Goal: Check status: Check status

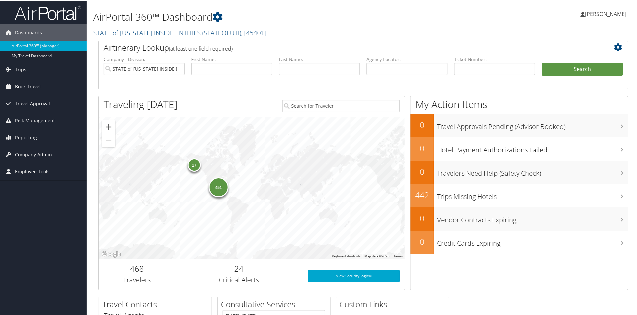
click at [614, 48] on icon at bounding box center [619, 47] width 11 height 8
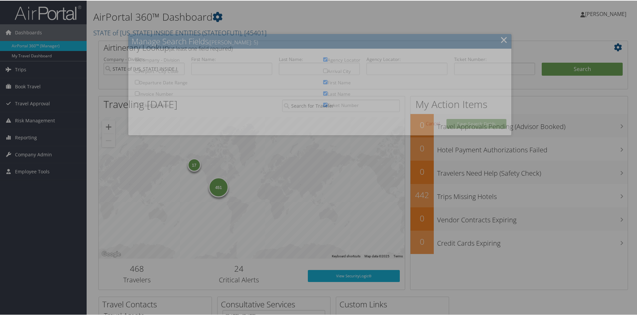
checkbox input "true"
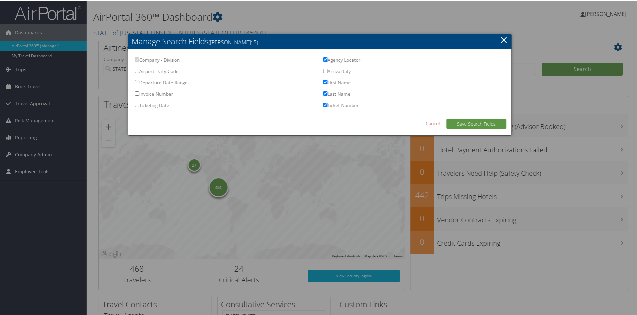
click at [323, 70] on input "Arrival City" at bounding box center [325, 70] width 4 height 4
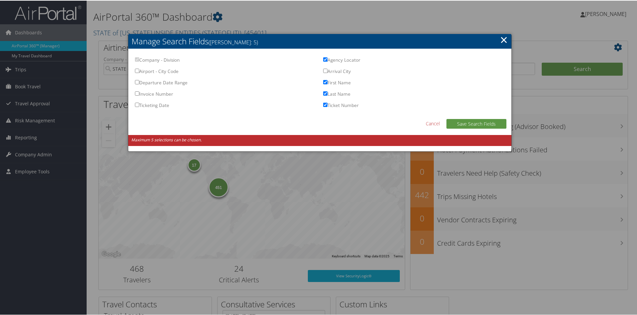
click at [430, 121] on link "Cancel" at bounding box center [433, 122] width 14 height 7
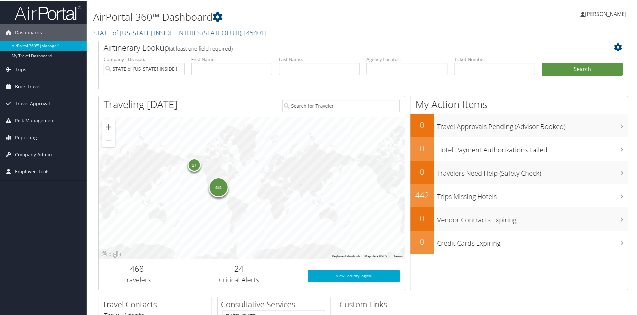
click at [616, 44] on icon at bounding box center [619, 47] width 11 height 8
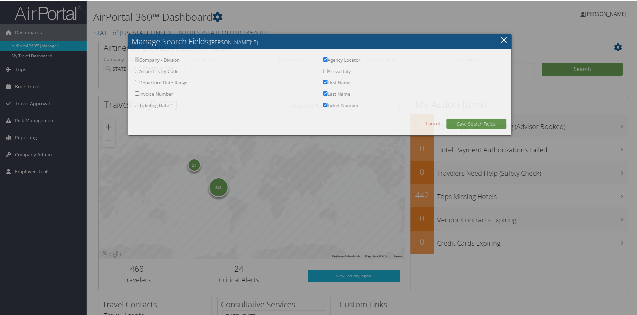
checkbox input "true"
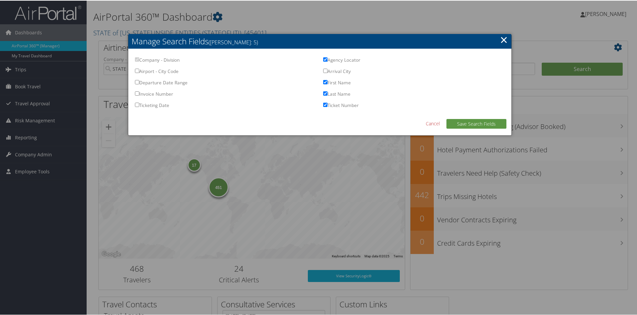
click at [325, 93] on input "Last Name" at bounding box center [325, 93] width 4 height 4
checkbox input "false"
click at [323, 70] on input "Arrival City" at bounding box center [325, 70] width 4 height 4
checkbox input "true"
click at [469, 123] on button "Save Search Fields" at bounding box center [477, 123] width 60 height 10
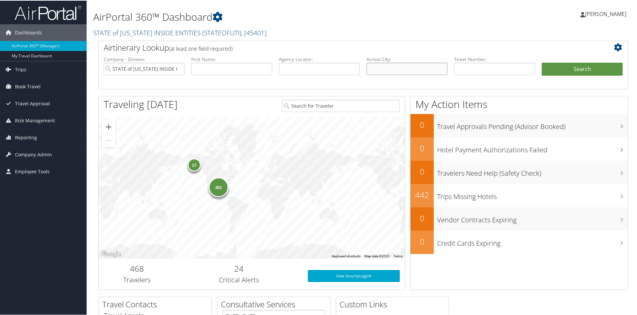
click at [401, 68] on input "text" at bounding box center [407, 68] width 81 height 12
type input "Richland"
click at [597, 66] on button "Search" at bounding box center [582, 68] width 81 height 13
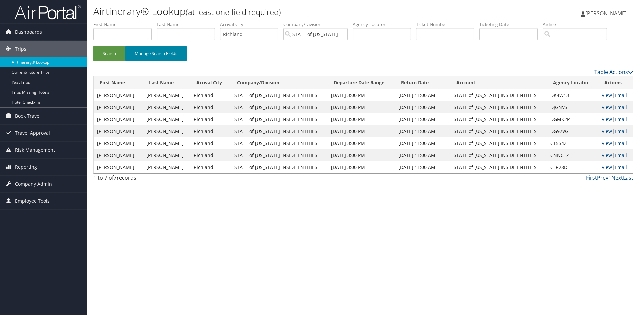
click at [163, 55] on button "Manage Search Fields" at bounding box center [155, 54] width 61 height 16
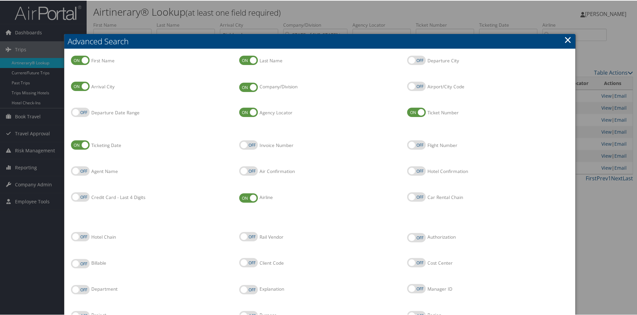
click at [565, 39] on link "×" at bounding box center [568, 38] width 8 height 13
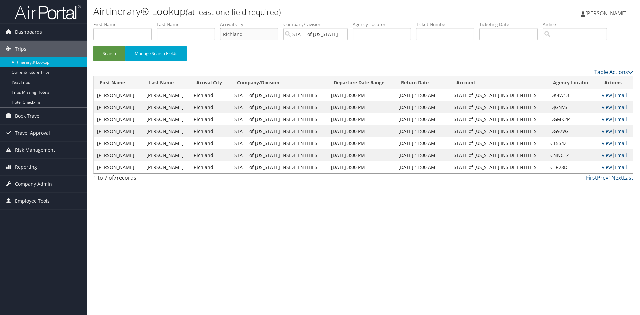
drag, startPoint x: 252, startPoint y: 35, endPoint x: 218, endPoint y: 37, distance: 34.1
click at [218, 21] on ul "First Name Last Name Departure City Arrival City Richland Company/Division STAT…" at bounding box center [363, 21] width 540 height 0
click at [387, 33] on input "text" at bounding box center [382, 34] width 58 height 12
click at [93, 46] on button "Search" at bounding box center [109, 54] width 32 height 16
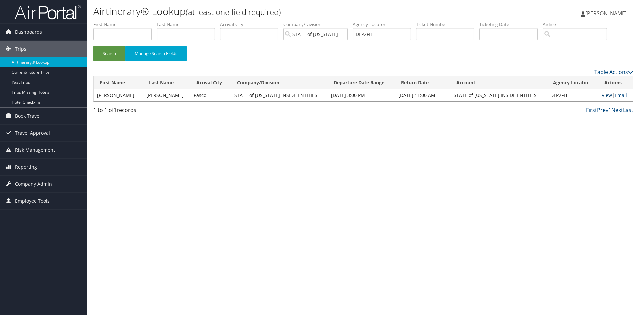
click at [606, 93] on link "View" at bounding box center [607, 95] width 10 height 6
drag, startPoint x: 385, startPoint y: 33, endPoint x: 353, endPoint y: 37, distance: 32.6
click at [353, 21] on ul "First Name Last Name Departure City Arrival City Company/Division STATE of UTAH…" at bounding box center [363, 21] width 540 height 0
click at [93, 46] on button "Search" at bounding box center [109, 54] width 32 height 16
click at [602, 94] on link "View" at bounding box center [607, 95] width 10 height 6
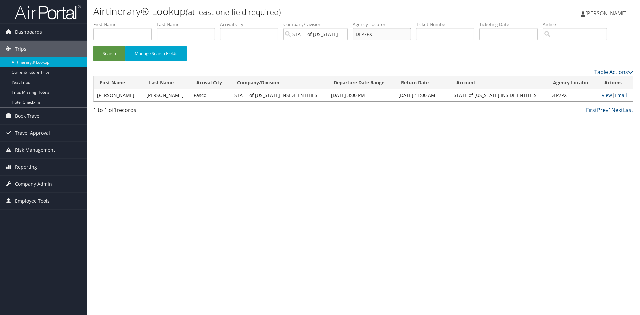
drag, startPoint x: 391, startPoint y: 32, endPoint x: 347, endPoint y: 35, distance: 44.4
click at [347, 21] on ul "First Name Last Name Departure City Arrival City Company/Division STATE of UTAH…" at bounding box center [363, 21] width 540 height 0
click at [93, 46] on button "Search" at bounding box center [109, 54] width 32 height 16
click at [605, 96] on link "View" at bounding box center [607, 95] width 10 height 6
drag, startPoint x: 388, startPoint y: 31, endPoint x: 345, endPoint y: 39, distance: 44.4
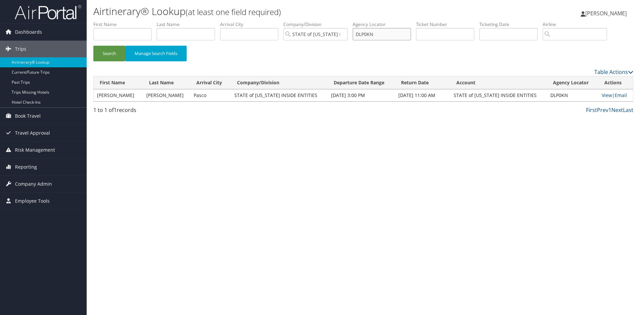
click at [345, 21] on ul "First Name Last Name Departure City Arrival City Company/Division STATE of UTAH…" at bounding box center [363, 21] width 540 height 0
click at [93, 46] on button "Search" at bounding box center [109, 54] width 32 height 16
click at [604, 94] on link "View" at bounding box center [607, 95] width 10 height 6
drag, startPoint x: 391, startPoint y: 35, endPoint x: 360, endPoint y: 33, distance: 30.7
click at [360, 33] on input "DLP569" at bounding box center [382, 34] width 58 height 12
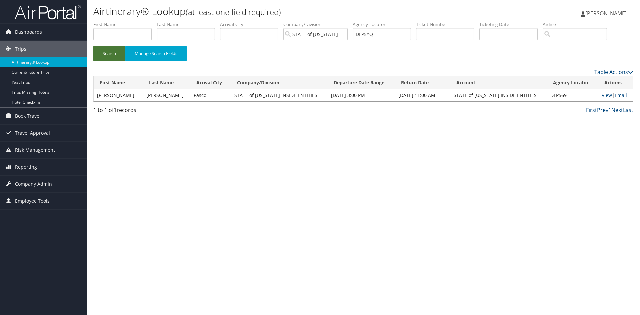
click at [101, 46] on button "Search" at bounding box center [109, 54] width 32 height 16
click at [602, 97] on link "View" at bounding box center [607, 95] width 10 height 6
drag, startPoint x: 391, startPoint y: 35, endPoint x: 355, endPoint y: 38, distance: 36.1
click at [355, 21] on ul "First Name Last Name Departure City Arrival City Company/Division STATE of UTAH…" at bounding box center [363, 21] width 540 height 0
type input "DLP6LV"
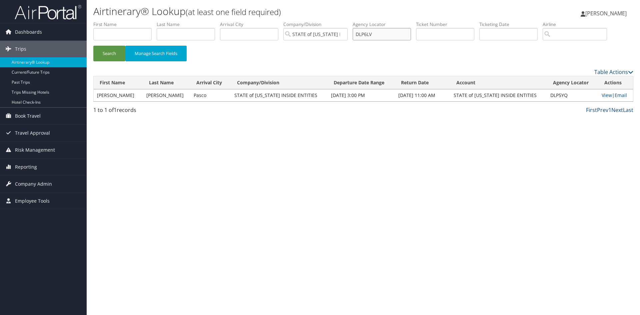
click at [93, 46] on button "Search" at bounding box center [109, 54] width 32 height 16
click at [602, 96] on link "View" at bounding box center [606, 95] width 10 height 6
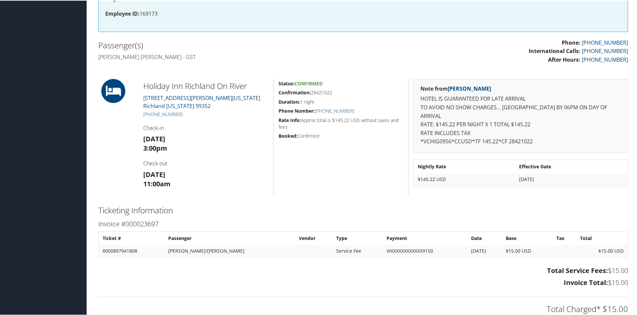
scroll to position [267, 0]
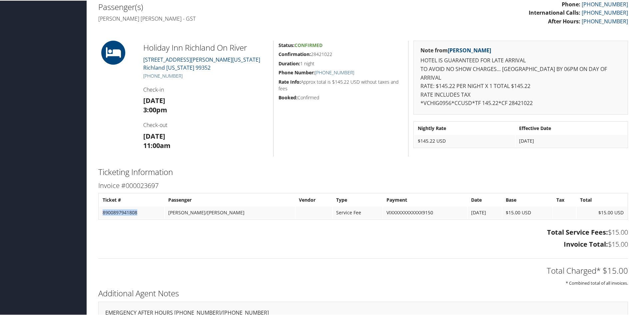
drag, startPoint x: 137, startPoint y: 214, endPoint x: 102, endPoint y: 210, distance: 35.9
click at [102, 210] on td "8900897941808" at bounding box center [131, 212] width 65 height 12
copy td "8900897941808"
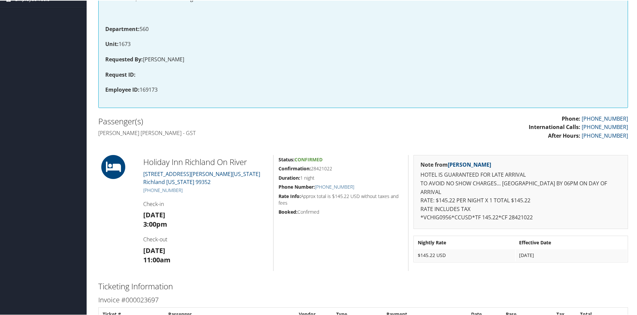
scroll to position [140, 0]
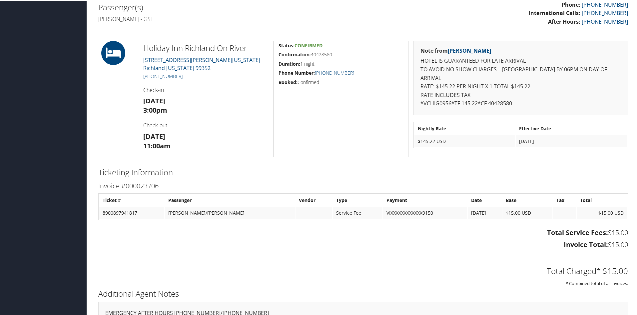
scroll to position [267, 0]
drag, startPoint x: 138, startPoint y: 210, endPoint x: 101, endPoint y: 215, distance: 37.3
click at [101, 215] on td "8900897941817" at bounding box center [131, 212] width 65 height 12
copy td "8900897941817"
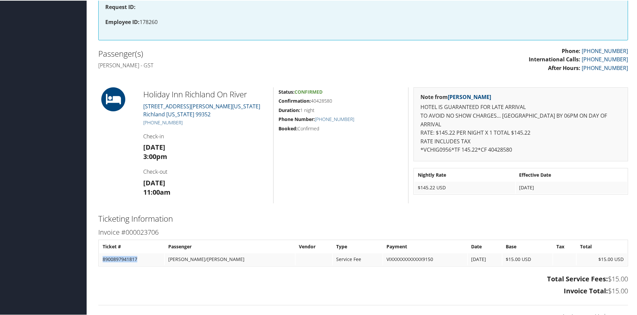
scroll to position [200, 0]
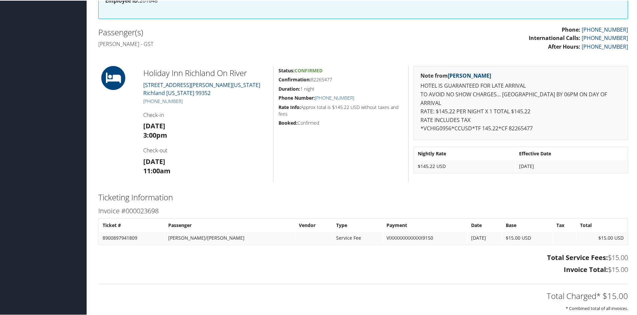
scroll to position [267, 0]
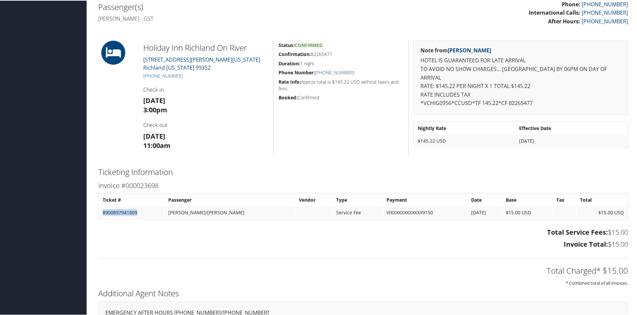
drag, startPoint x: 139, startPoint y: 211, endPoint x: 103, endPoint y: 214, distance: 35.9
click at [103, 214] on td "8900897941809" at bounding box center [131, 212] width 65 height 12
copy td "8900897941809"
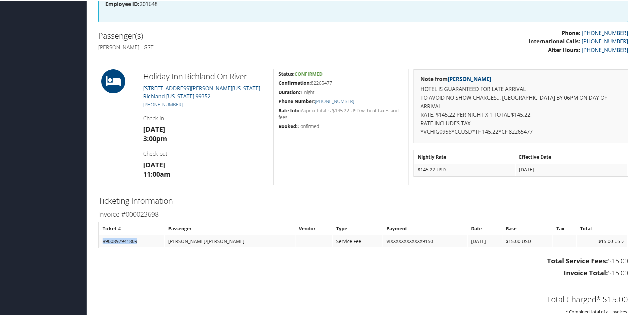
scroll to position [200, 0]
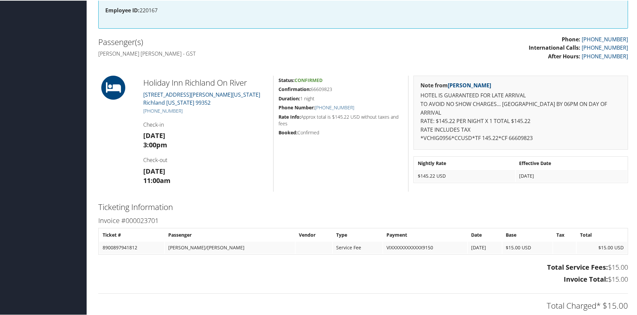
scroll to position [267, 0]
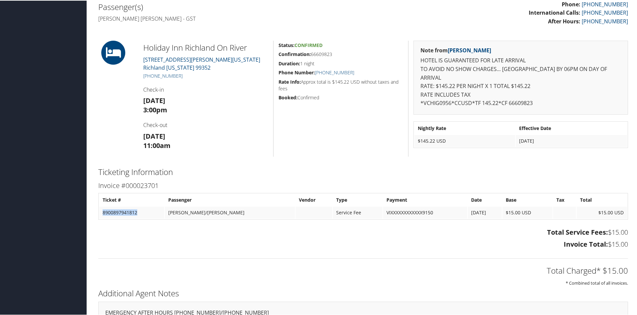
drag, startPoint x: 139, startPoint y: 214, endPoint x: 103, endPoint y: 213, distance: 36.0
click at [103, 213] on td "8900897941812" at bounding box center [131, 212] width 65 height 12
copy td "8900897941812"
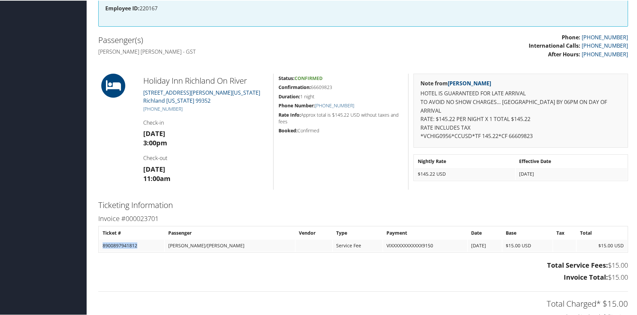
scroll to position [233, 0]
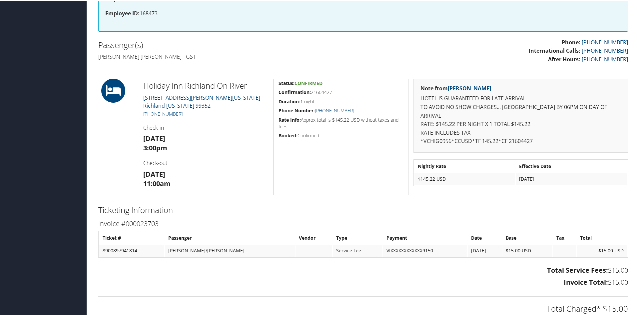
scroll to position [300, 0]
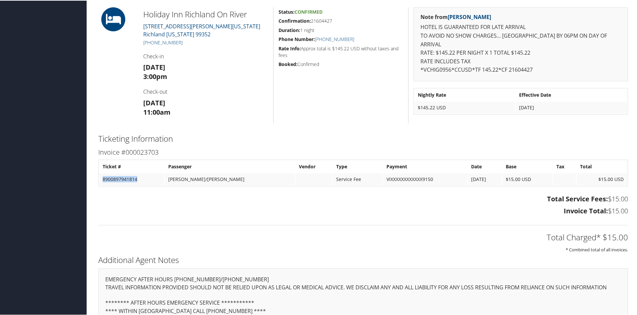
drag, startPoint x: 142, startPoint y: 176, endPoint x: 102, endPoint y: 175, distance: 39.4
click at [102, 175] on td "8900897941814" at bounding box center [131, 179] width 65 height 12
copy td "8900897941814"
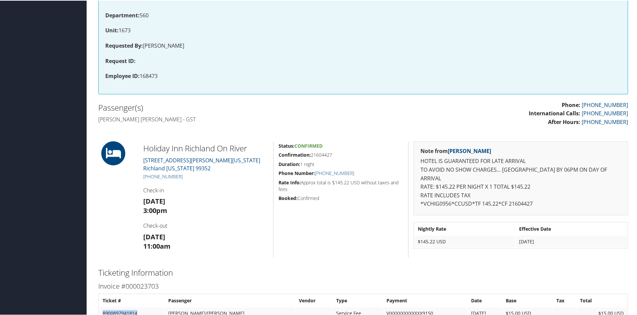
scroll to position [167, 0]
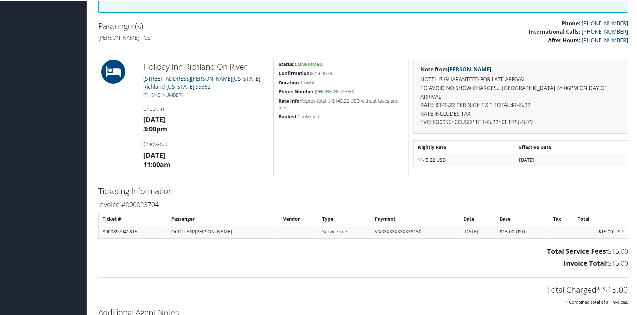
scroll to position [267, 0]
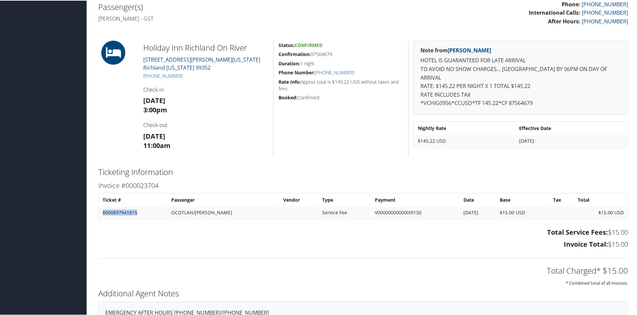
drag, startPoint x: 137, startPoint y: 213, endPoint x: 103, endPoint y: 211, distance: 33.7
click at [103, 211] on td "8900897941815" at bounding box center [133, 212] width 68 height 12
copy td "8900897941815"
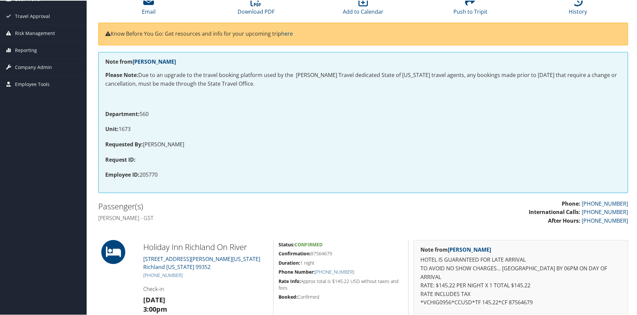
scroll to position [0, 0]
